Goal: Task Accomplishment & Management: Manage account settings

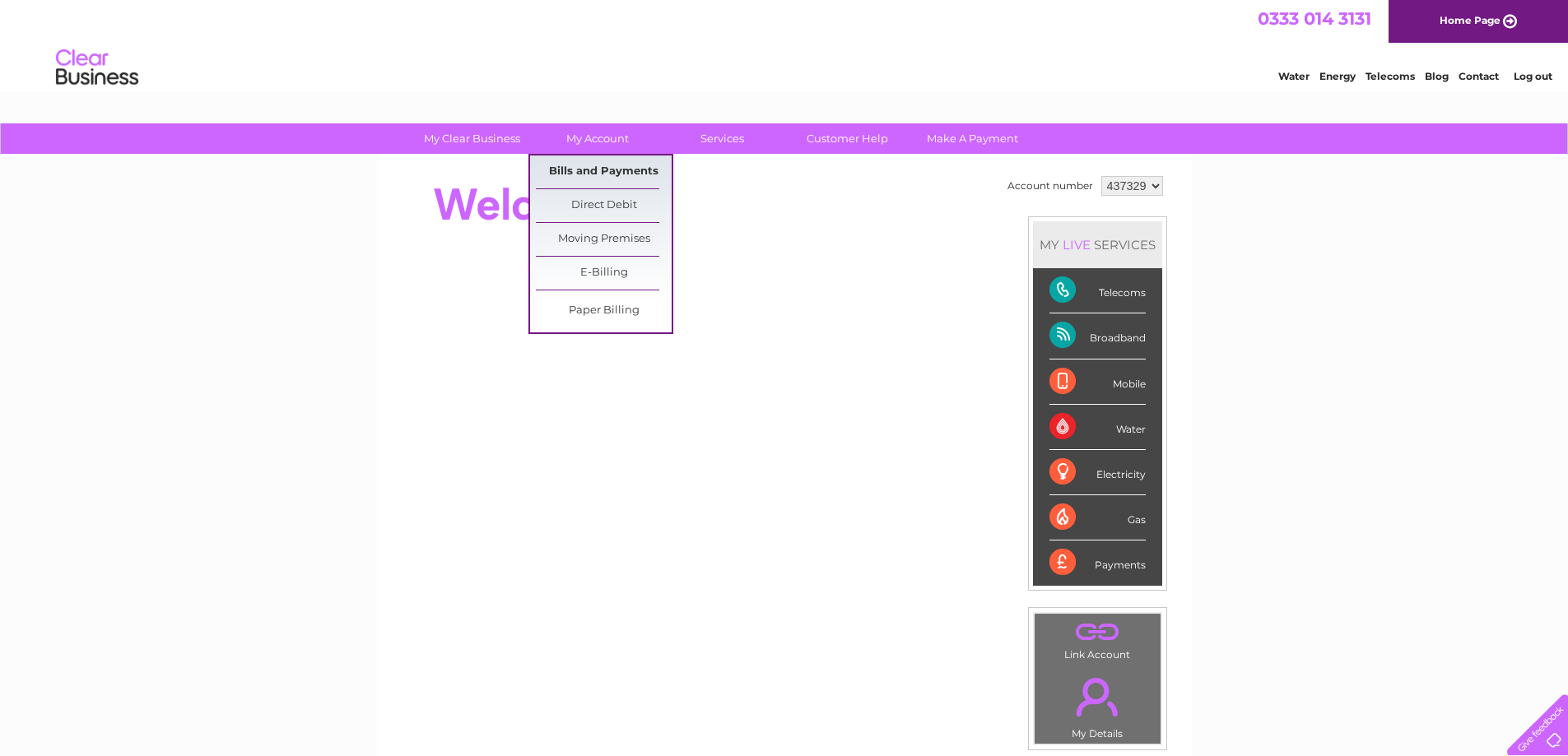
click at [602, 169] on link "Bills and Payments" at bounding box center [603, 171] width 136 height 33
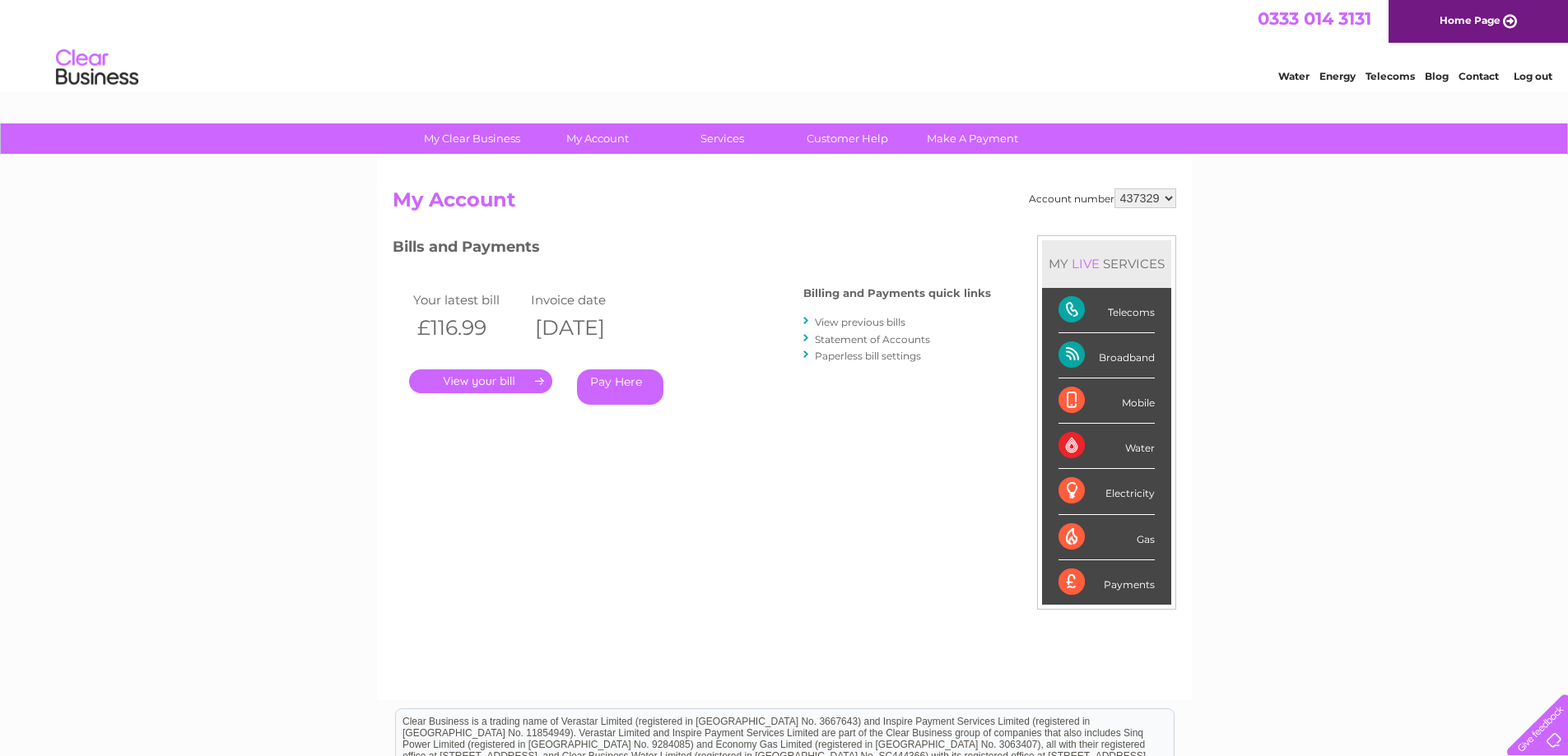
click at [511, 381] on link "." at bounding box center [481, 381] width 143 height 24
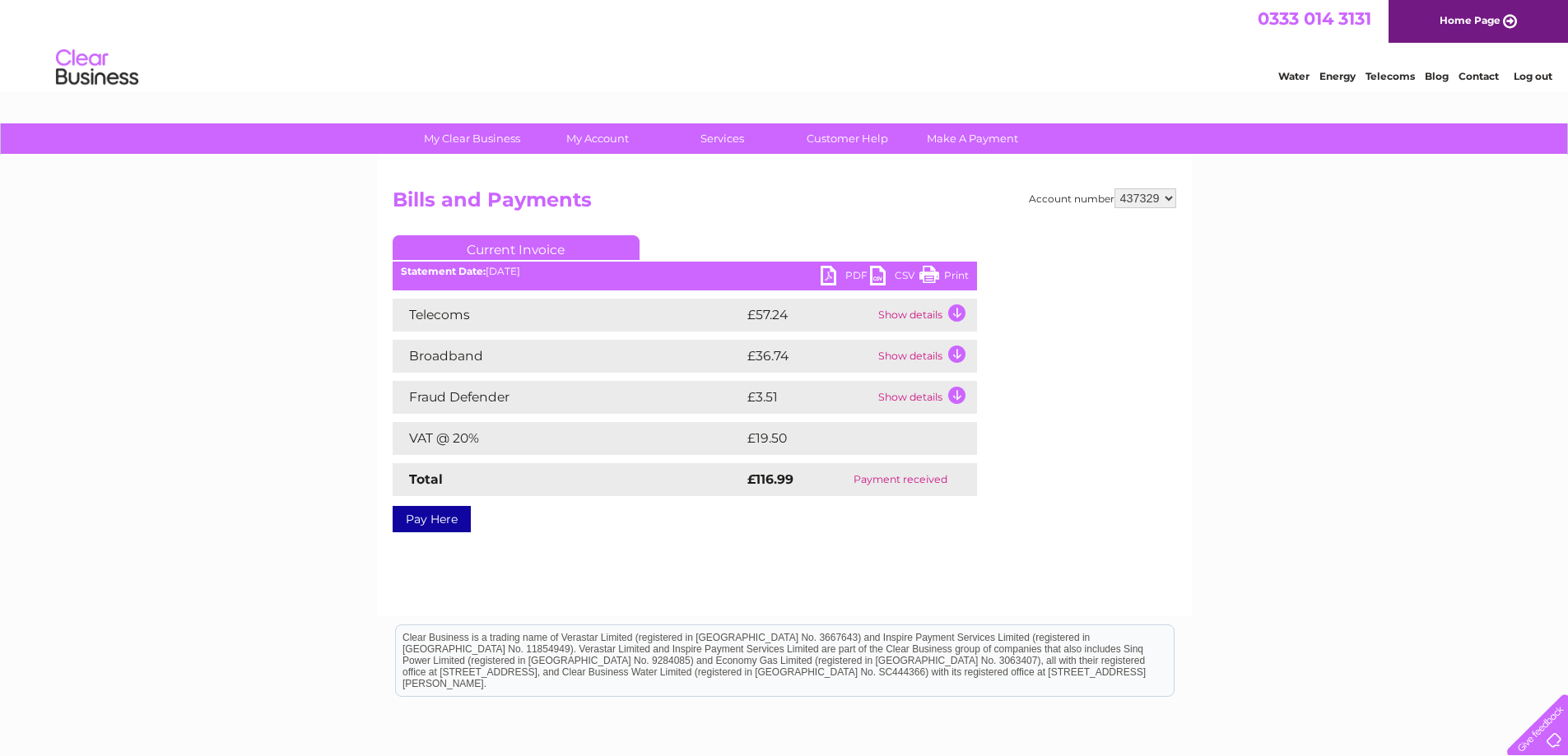
click at [856, 277] on link "PDF" at bounding box center [845, 278] width 50 height 24
click at [1532, 73] on link "Log out" at bounding box center [1532, 76] width 38 height 12
